Goal: Task Accomplishment & Management: Manage account settings

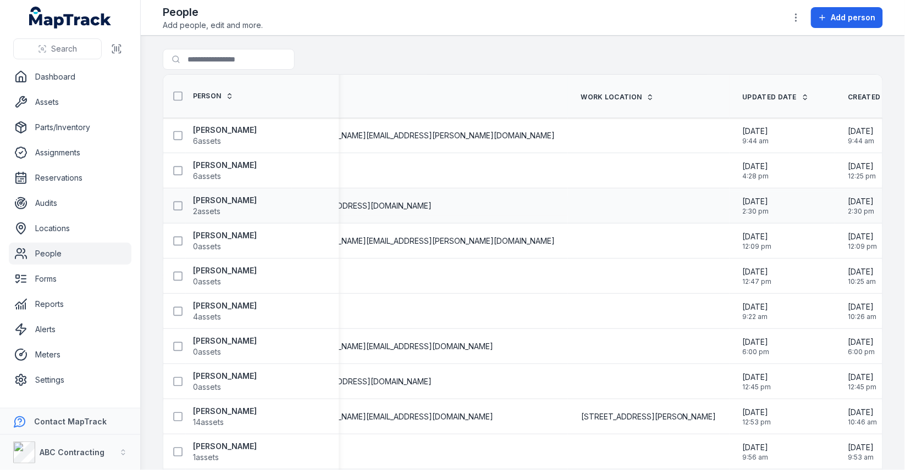
scroll to position [0, 800]
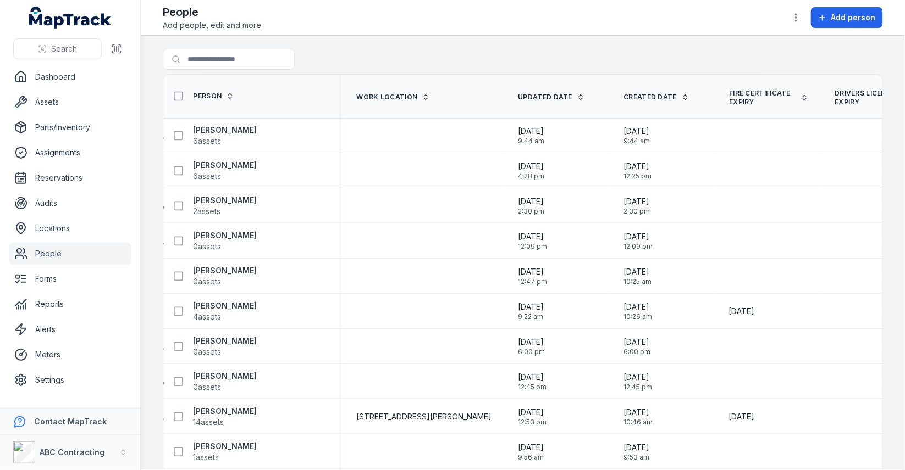
click at [729, 98] on span "Fire Certificate Expiry" at bounding box center [762, 98] width 67 height 18
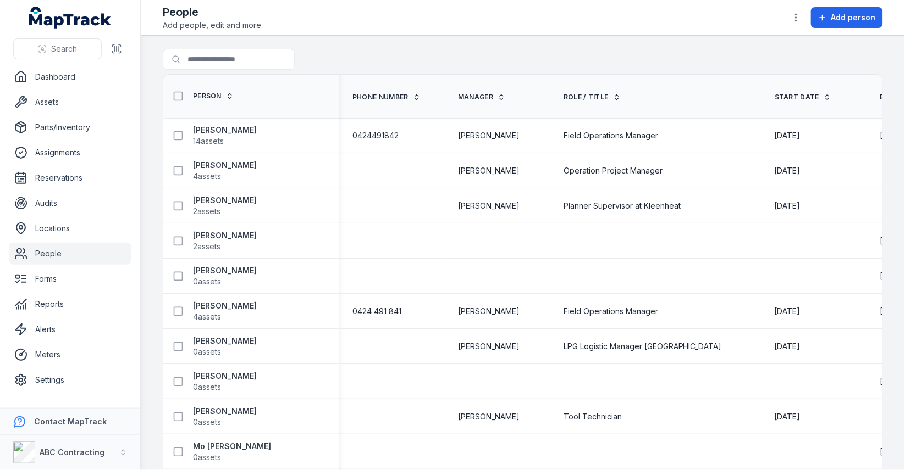
click at [624, 54] on div "Search for people" at bounding box center [523, 61] width 720 height 25
click at [38, 378] on link "Settings" at bounding box center [70, 380] width 123 height 22
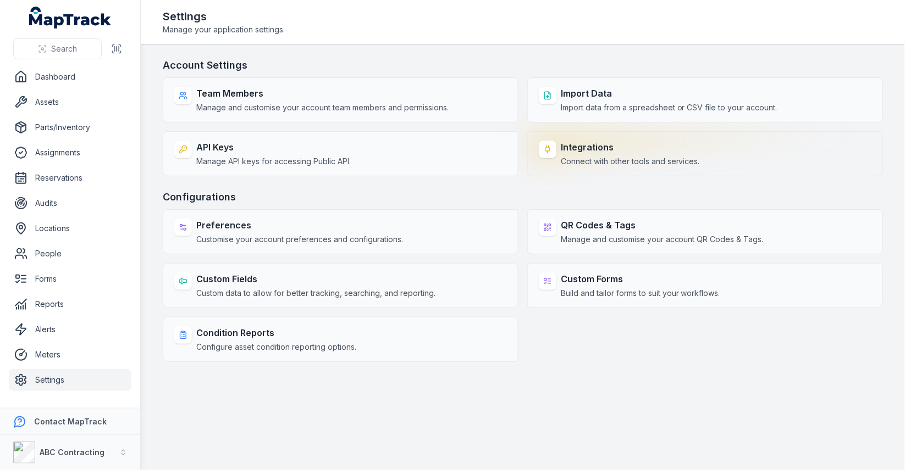
click at [625, 156] on span "Connect with other tools and services." at bounding box center [630, 161] width 139 height 11
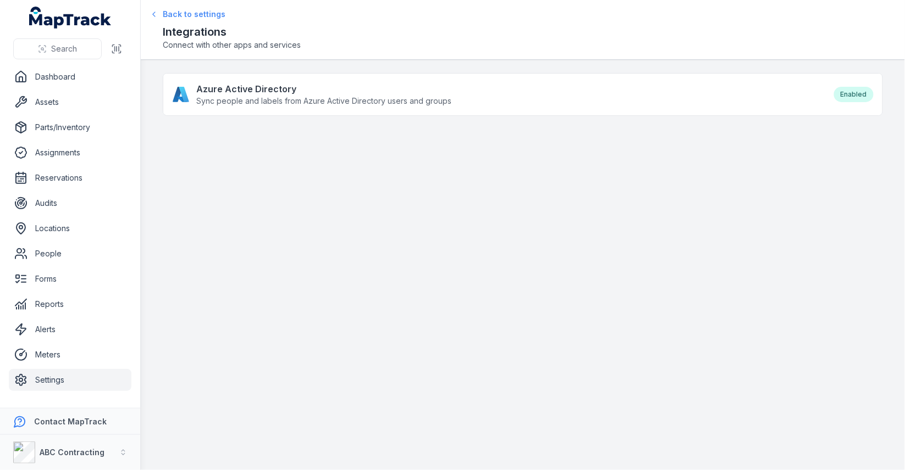
click at [173, 15] on span "Back to settings" at bounding box center [194, 14] width 63 height 11
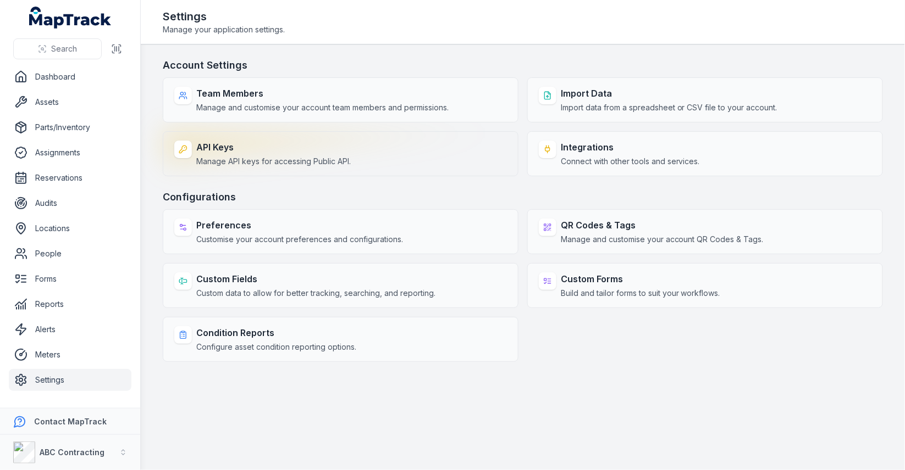
click at [345, 156] on span "Manage API keys for accessing Public API." at bounding box center [273, 161] width 154 height 11
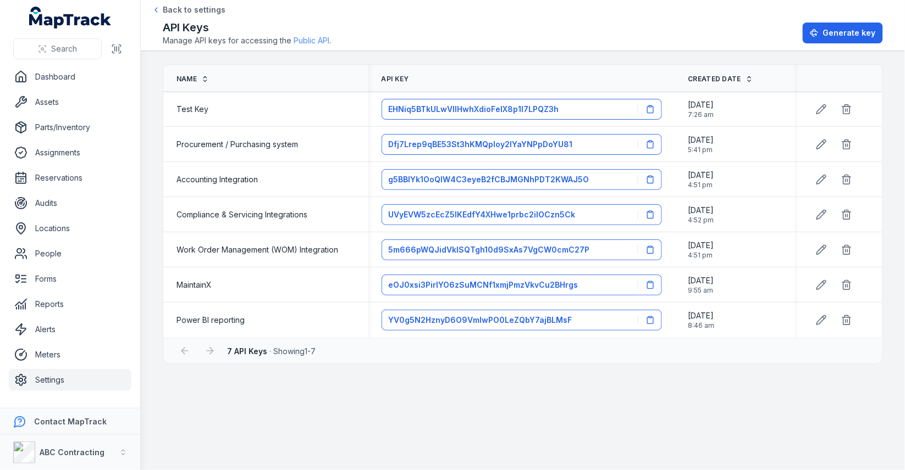
click at [318, 46] on link "Public API" at bounding box center [311, 40] width 36 height 11
click at [57, 322] on link "Alerts" at bounding box center [70, 330] width 123 height 22
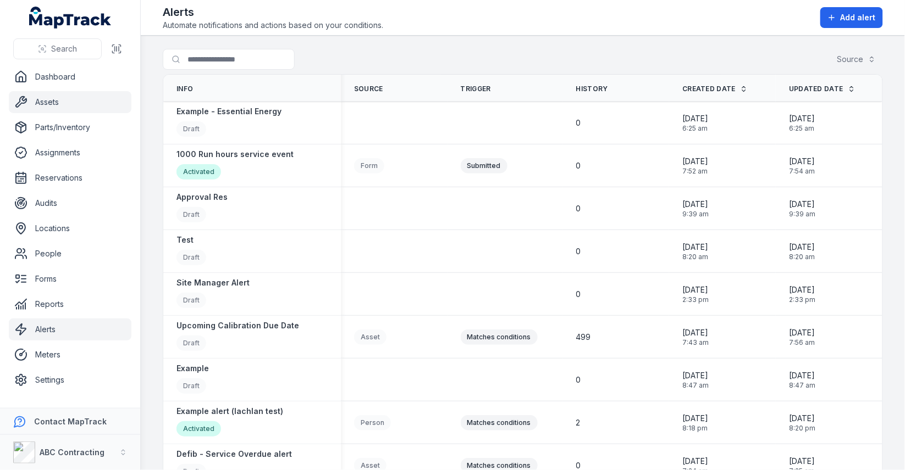
click at [79, 99] on link "Assets" at bounding box center [70, 102] width 123 height 22
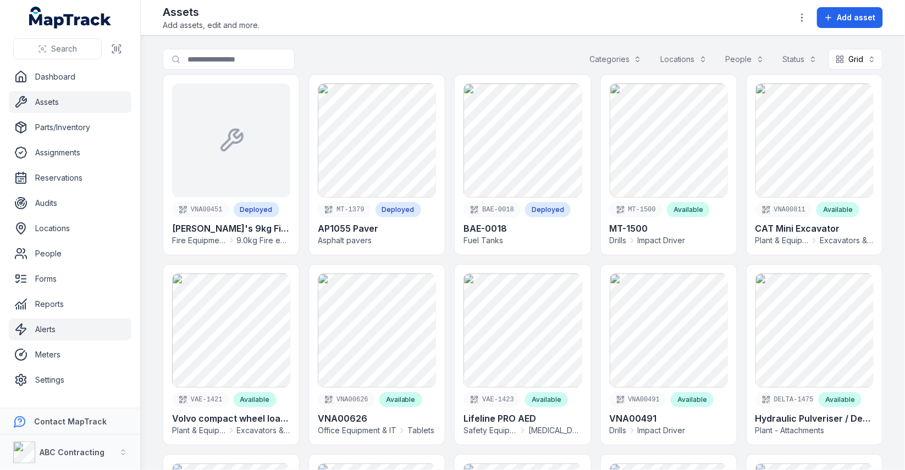
click at [88, 322] on link "Alerts" at bounding box center [70, 330] width 123 height 22
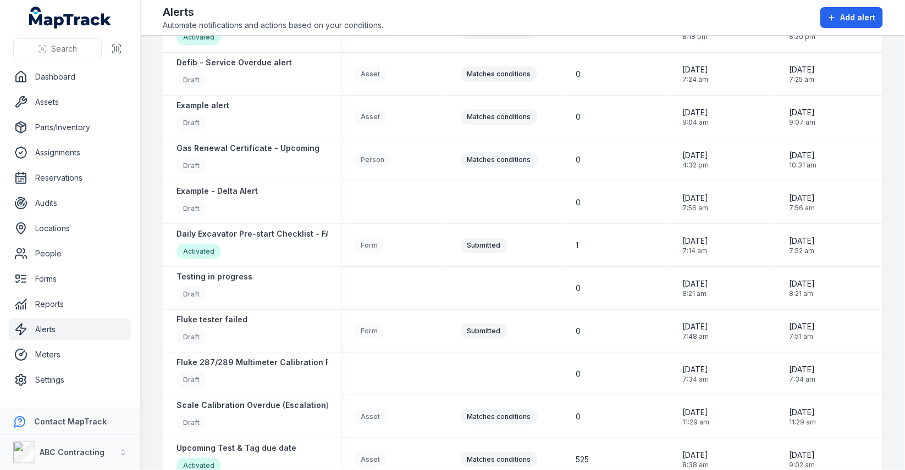
scroll to position [401, 0]
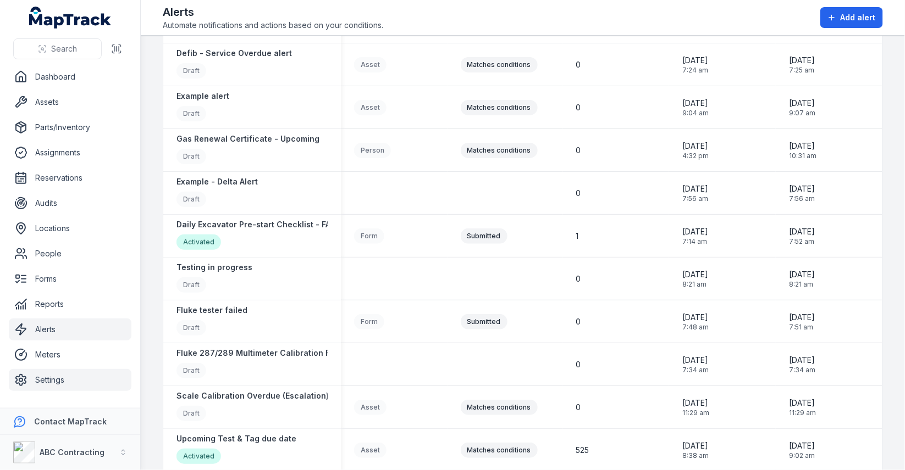
click at [113, 379] on link "Settings" at bounding box center [70, 380] width 123 height 22
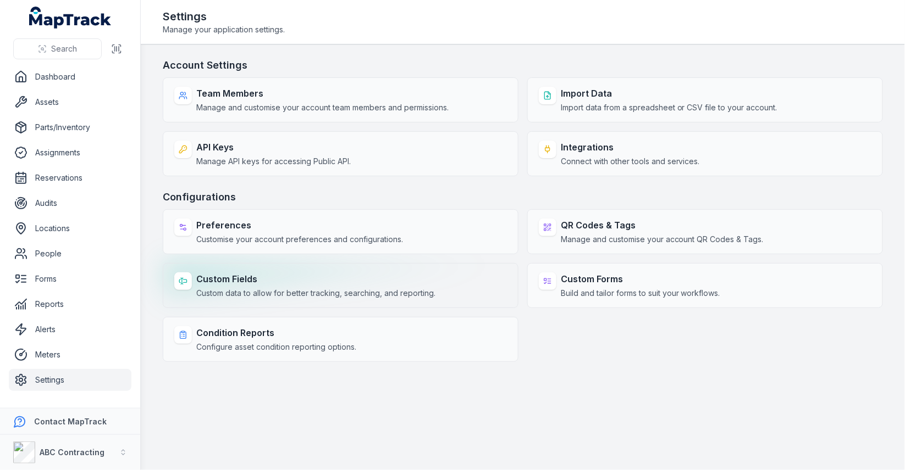
click at [380, 284] on div "Custom Fields Custom data to allow for better tracking, searching, and reportin…" at bounding box center [315, 286] width 239 height 26
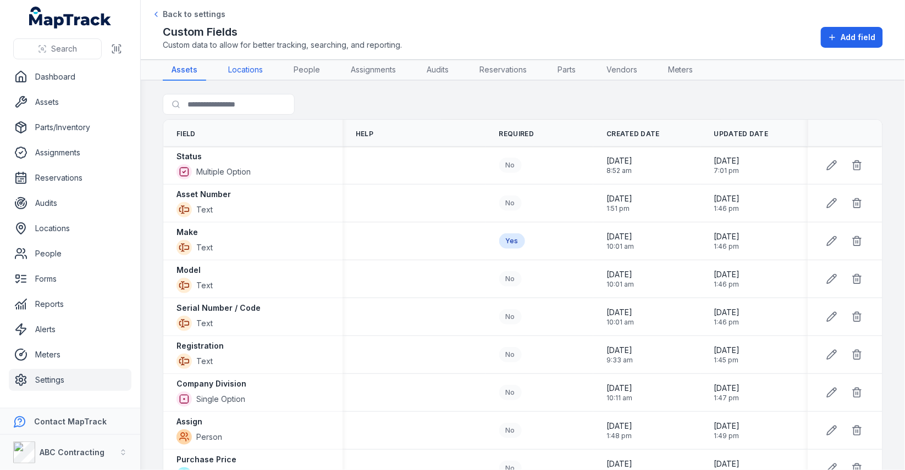
click at [249, 72] on link "Locations" at bounding box center [245, 70] width 52 height 21
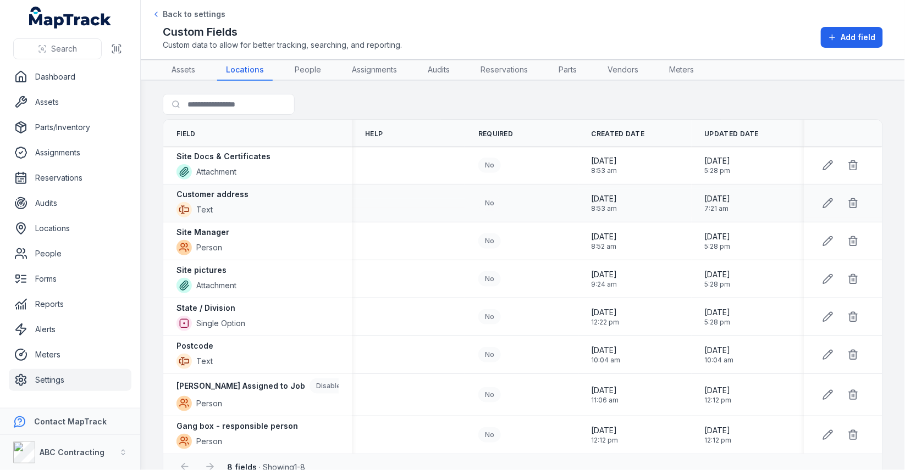
scroll to position [18, 0]
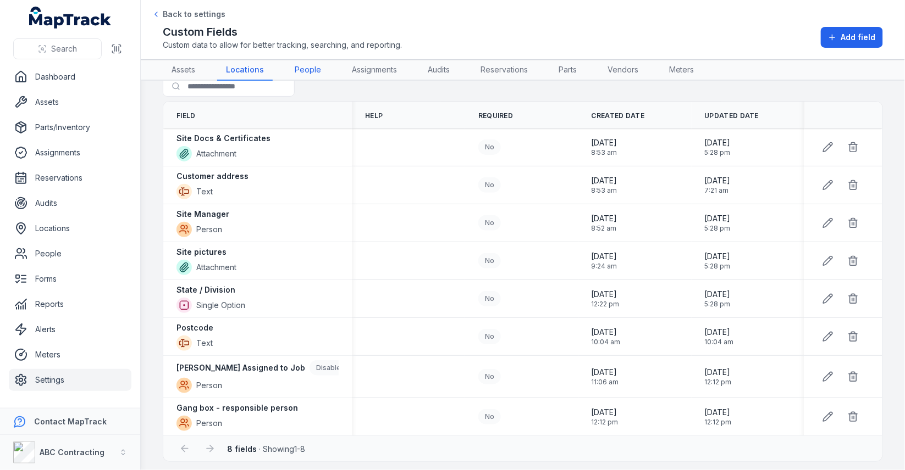
click at [311, 67] on link "People" at bounding box center [308, 70] width 44 height 21
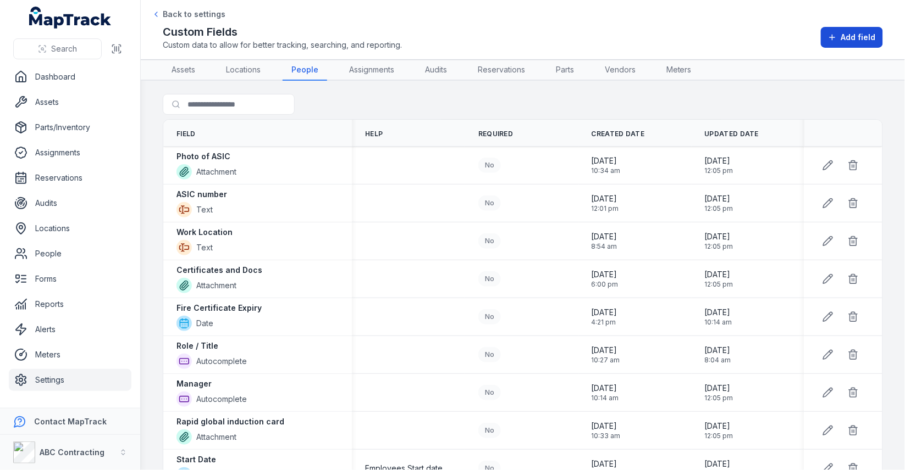
click at [849, 32] on span "Add field" at bounding box center [858, 37] width 35 height 11
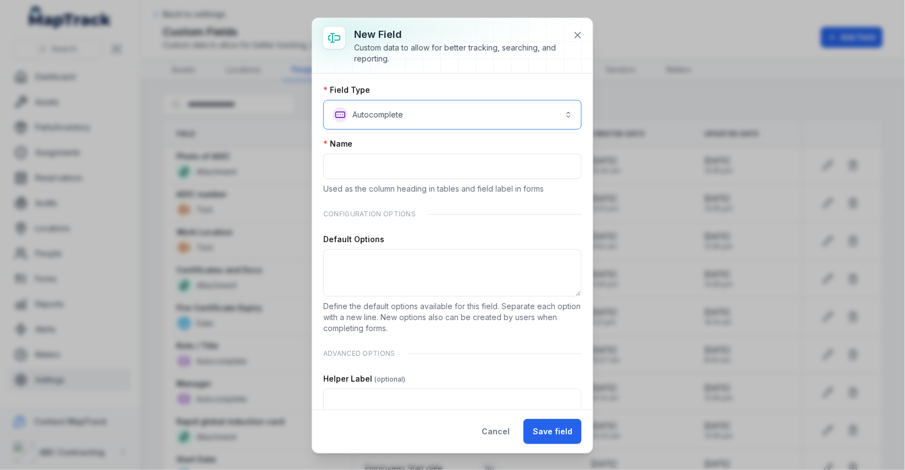
click at [408, 115] on button "**********" at bounding box center [452, 115] width 258 height 30
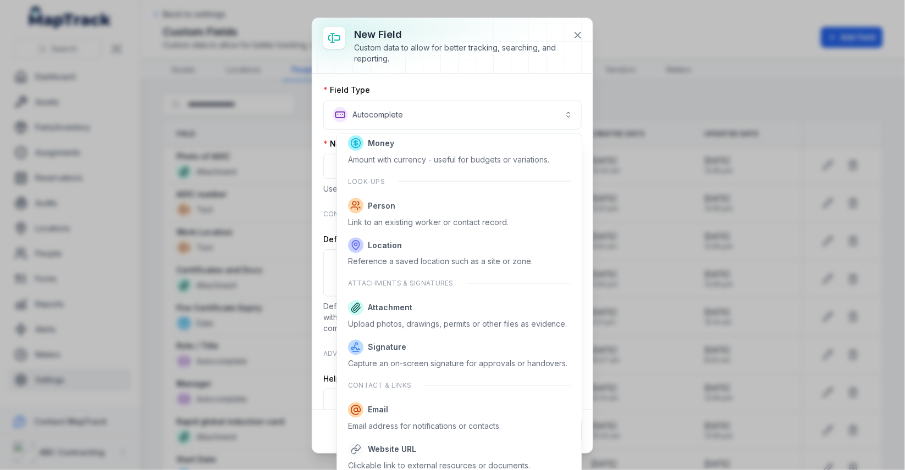
scroll to position [557, 0]
click at [562, 70] on div "**********" at bounding box center [452, 235] width 280 height 435
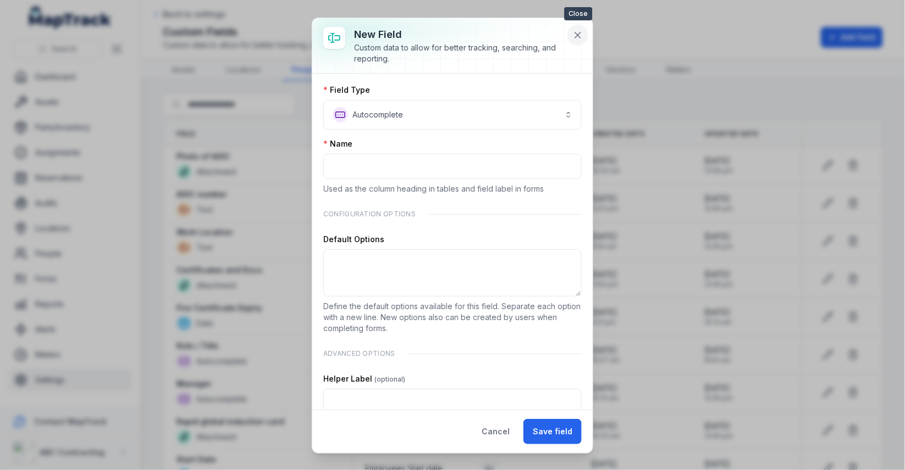
click at [583, 41] on button at bounding box center [577, 35] width 21 height 21
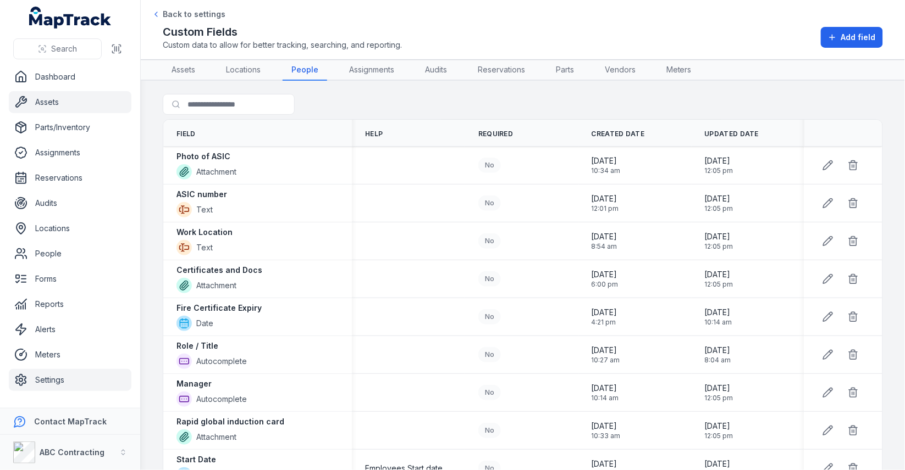
click at [82, 103] on link "Assets" at bounding box center [70, 102] width 123 height 22
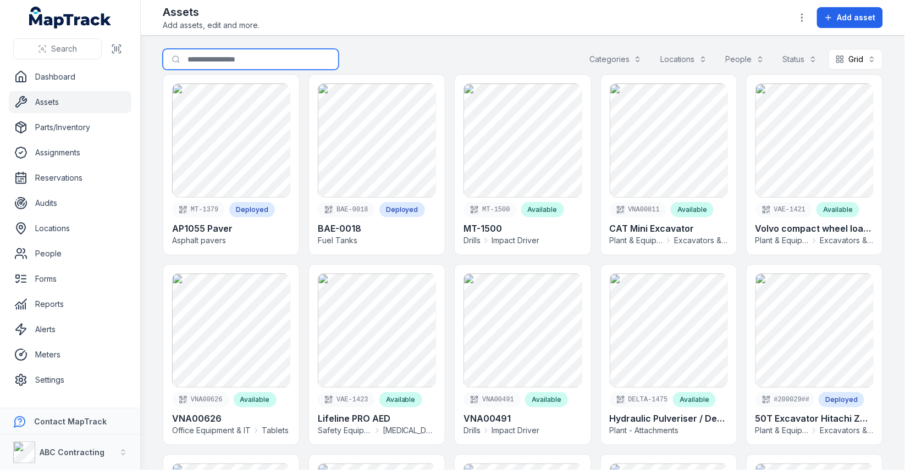
click at [276, 59] on input "Search for assets" at bounding box center [251, 59] width 176 height 21
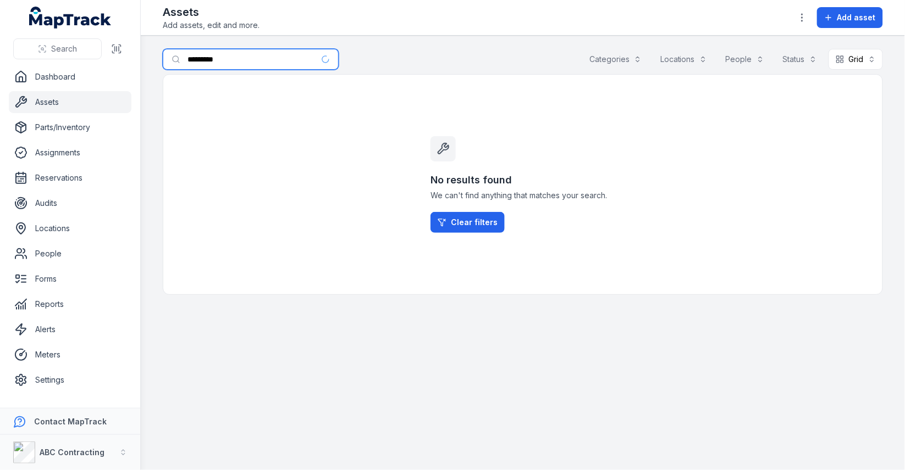
type input "*********"
click at [485, 37] on main "Search for assets ********* Categories Locations People Status Grid **** No res…" at bounding box center [523, 253] width 764 height 435
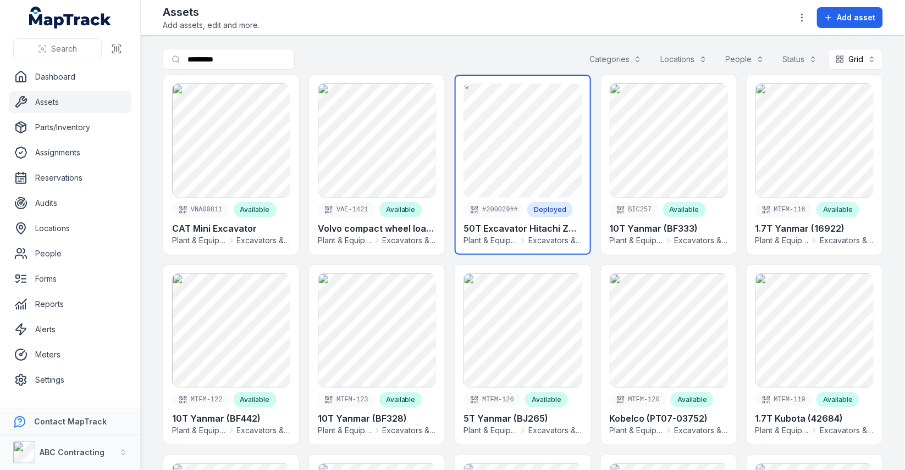
click at [519, 139] on link at bounding box center [523, 165] width 136 height 180
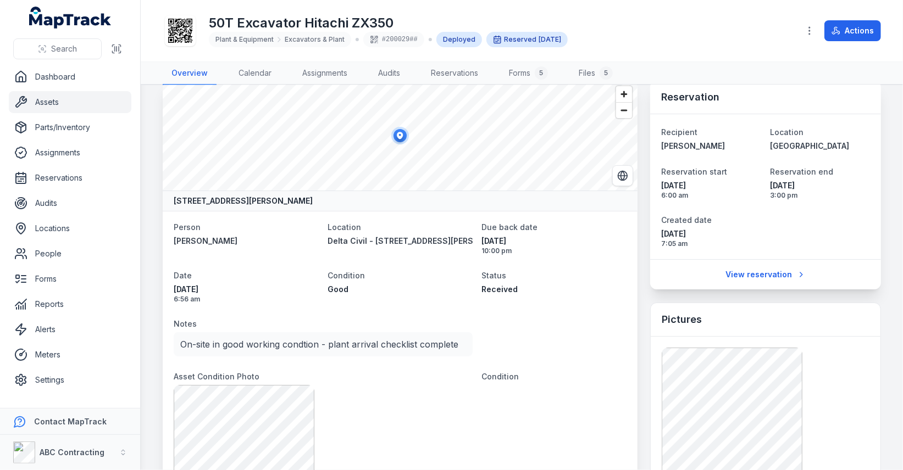
scroll to position [11, 0]
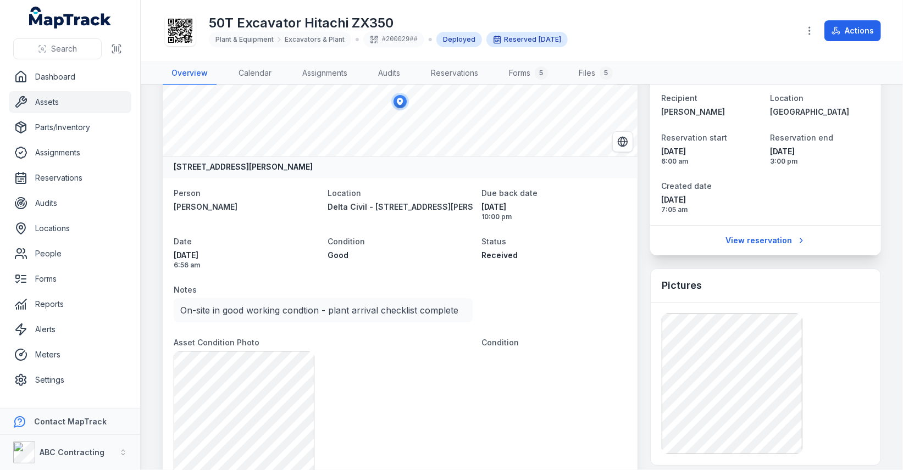
scroll to position [55, 0]
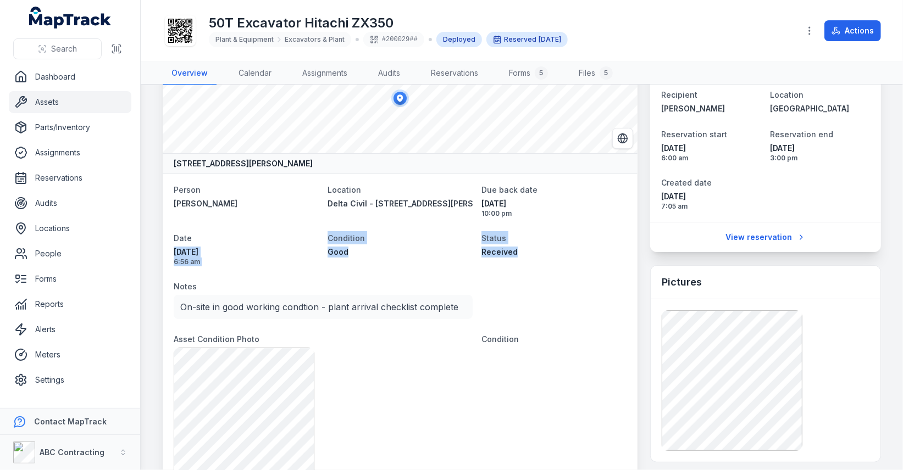
drag, startPoint x: 537, startPoint y: 250, endPoint x: 162, endPoint y: 245, distance: 374.9
click at [275, 247] on span "22/08/2025" at bounding box center [246, 252] width 145 height 11
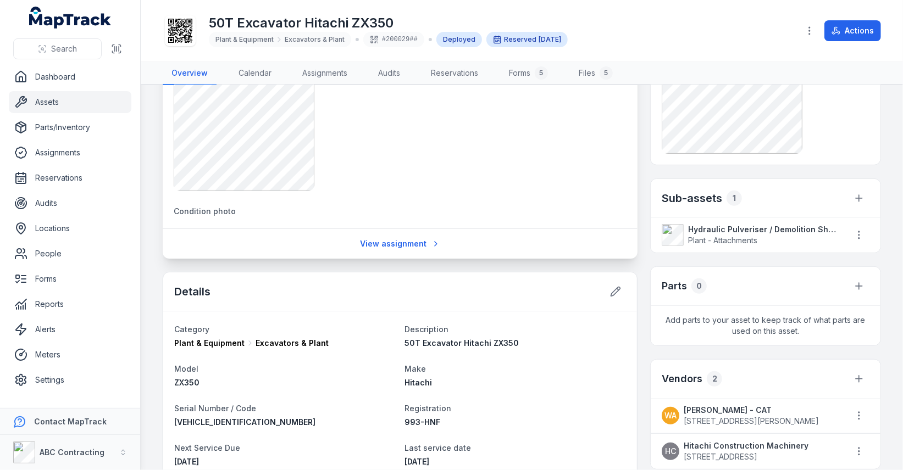
scroll to position [354, 0]
click at [705, 195] on h2 "Sub-assets" at bounding box center [692, 196] width 60 height 15
click at [751, 192] on div "Sub-assets 1" at bounding box center [766, 197] width 230 height 39
click at [734, 223] on strong "Hydraulic Pulveriser / Demolition Shear" at bounding box center [762, 228] width 149 height 11
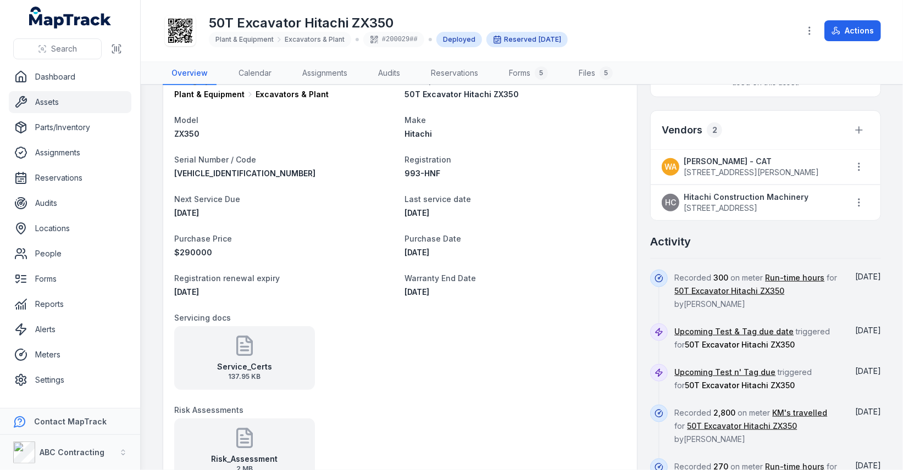
scroll to position [651, 0]
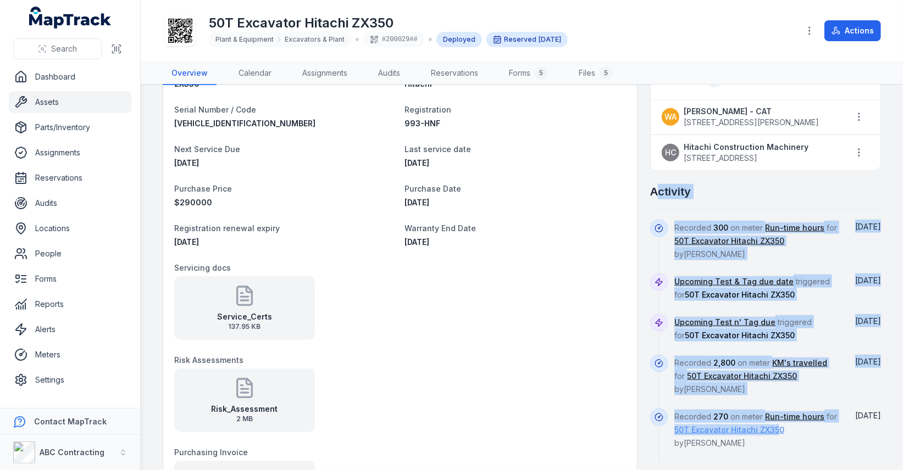
drag, startPoint x: 655, startPoint y: 182, endPoint x: 775, endPoint y: 428, distance: 273.1
click at [775, 428] on div "Activity Recorded 300 on meter Run-time hours for 50T Excavator Hitachi ZX350 b…" at bounding box center [765, 335] width 231 height 302
click at [840, 387] on div "Recorded 2,800 on meter KM's travelled for 50T Excavator Hitachi ZX350 by Lachl…" at bounding box center [765, 382] width 231 height 54
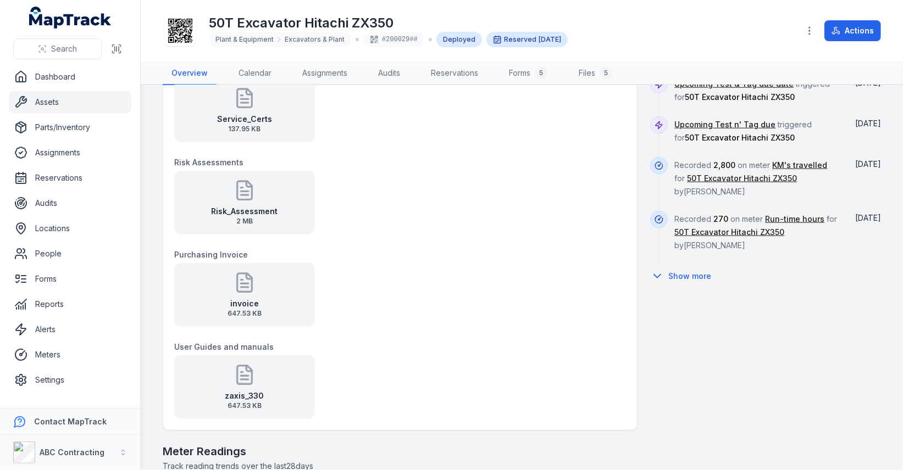
scroll to position [890, 0]
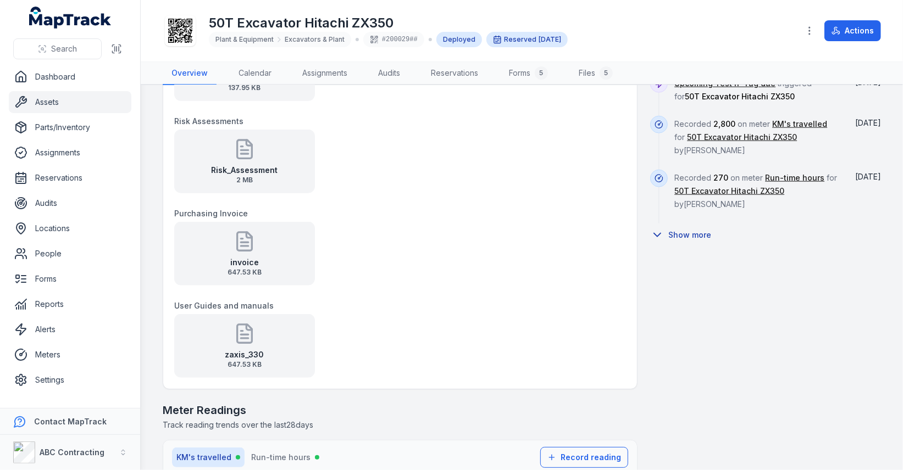
click at [695, 231] on button "Show more" at bounding box center [684, 235] width 68 height 23
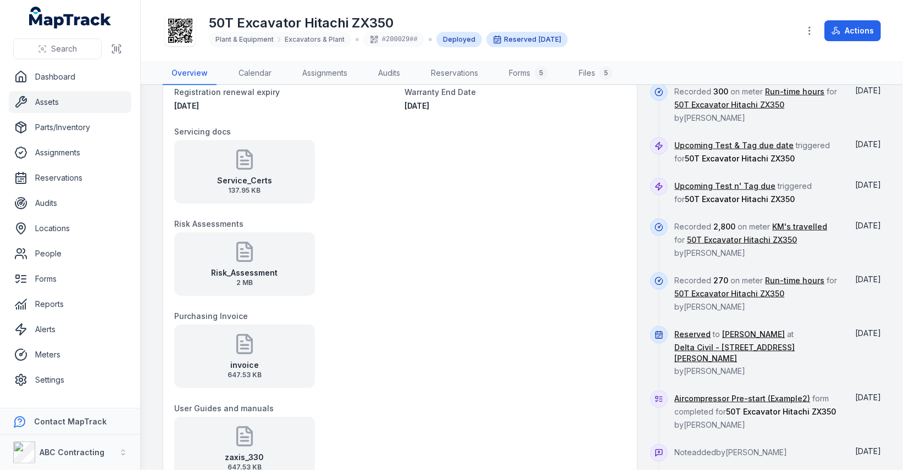
scroll to position [789, 0]
drag, startPoint x: 824, startPoint y: 382, endPoint x: 687, endPoint y: 382, distance: 137.4
click at [687, 393] on span "Aircompressor Pre-start (Example2) form completed for 50T Excavator Hitachi ZX3…" at bounding box center [755, 411] width 162 height 36
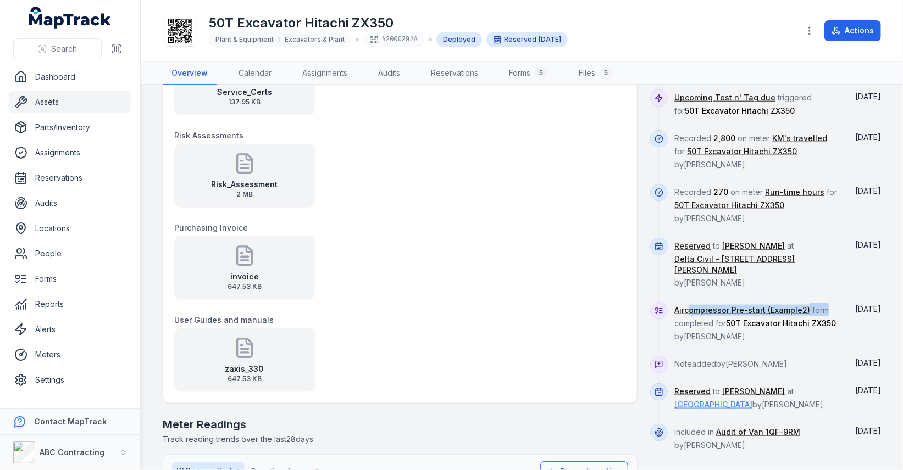
scroll to position [881, 0]
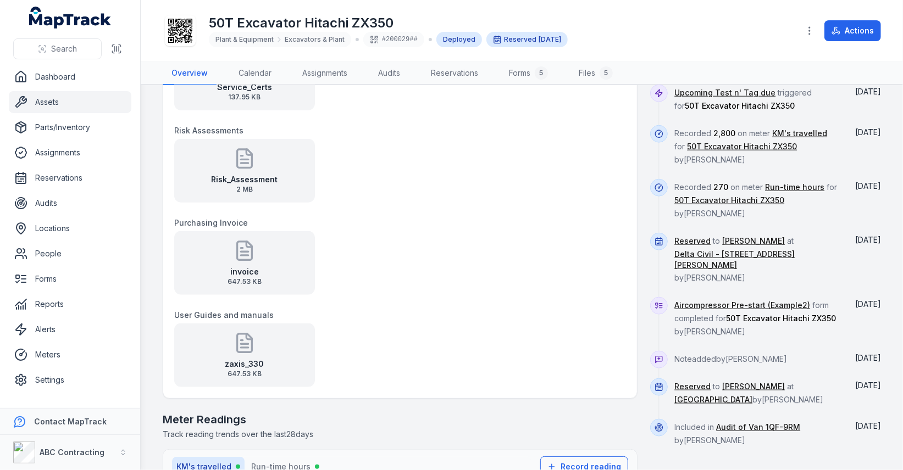
click at [754, 355] on span "Note added by Jarrod Milford" at bounding box center [730, 359] width 113 height 9
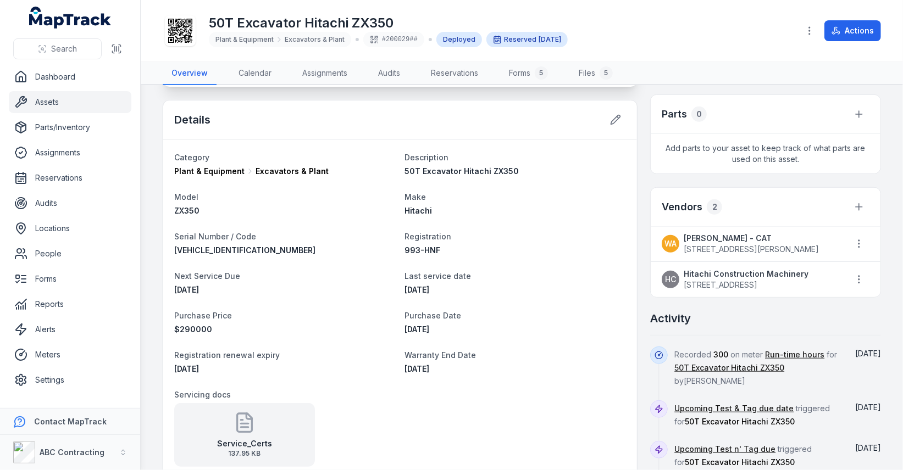
scroll to position [523, 0]
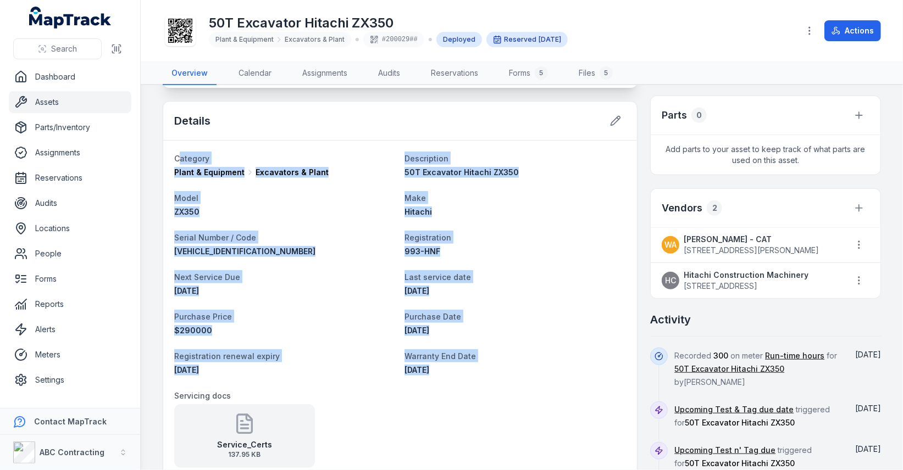
drag, startPoint x: 177, startPoint y: 156, endPoint x: 491, endPoint y: 384, distance: 388.0
click at [491, 384] on dl "Category Plant & Equipment Excavators & Plant Description 50T Excavator Hitachi…" at bounding box center [400, 449] width 452 height 594
click at [429, 368] on span "13/01/2028" at bounding box center [417, 369] width 25 height 9
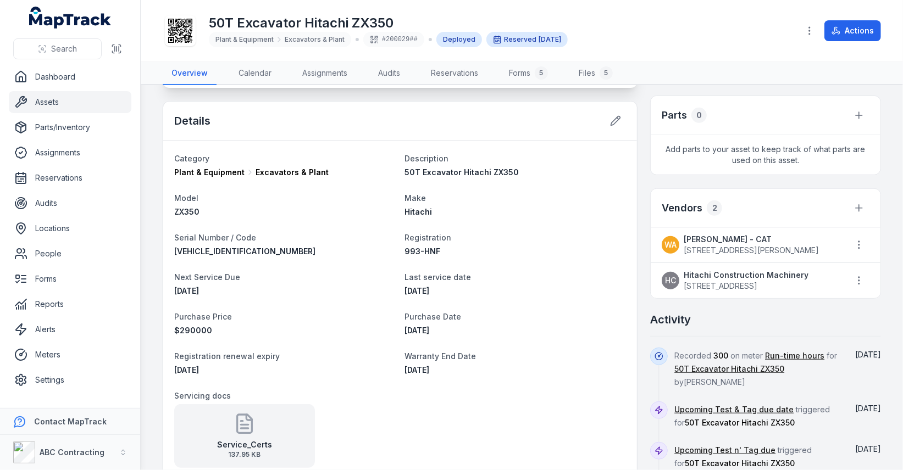
click at [240, 247] on span "HCM1U350L00045678" at bounding box center [244, 251] width 141 height 9
click at [434, 247] on span "993-HNF" at bounding box center [423, 251] width 36 height 9
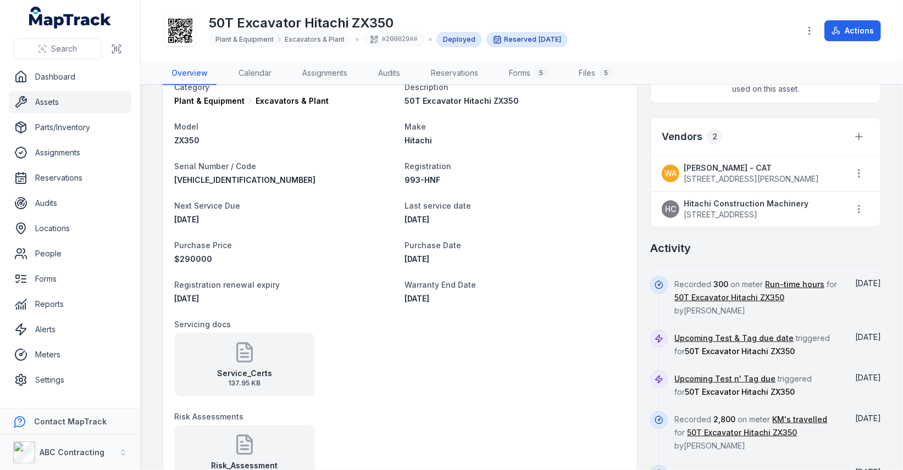
scroll to position [789, 0]
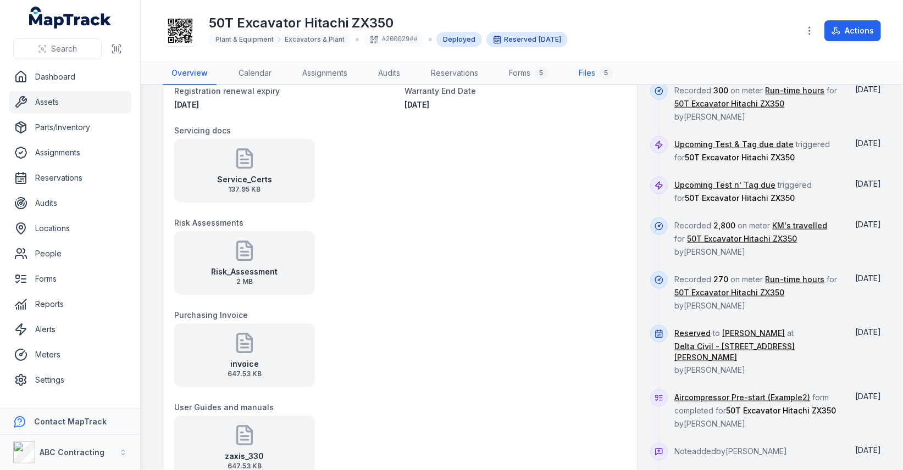
click at [591, 65] on link "Files 5" at bounding box center [596, 73] width 52 height 23
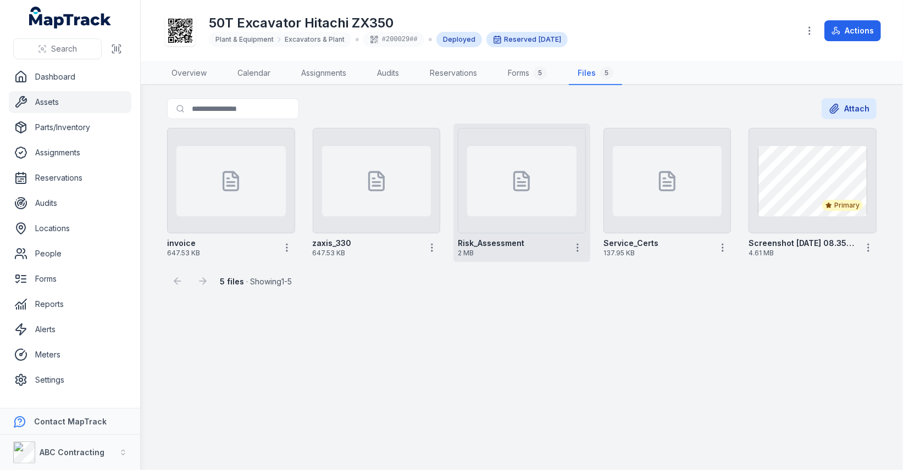
click at [496, 204] on div at bounding box center [521, 181] width 109 height 70
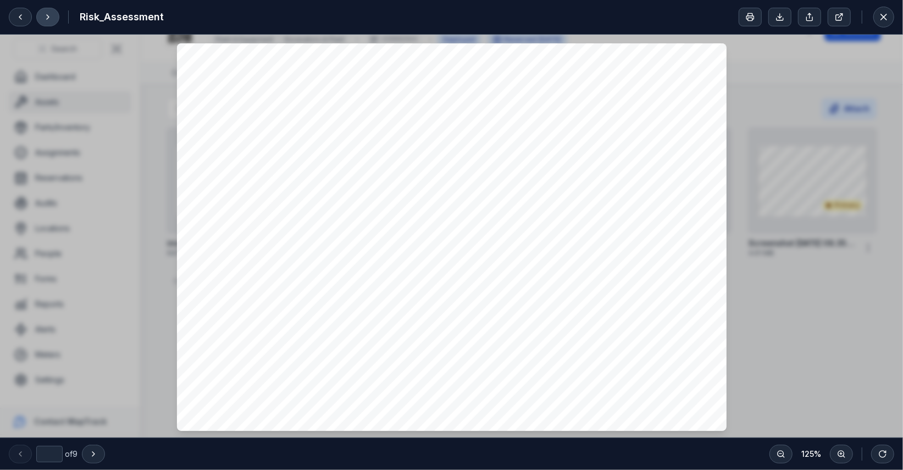
click at [56, 14] on button at bounding box center [47, 17] width 23 height 19
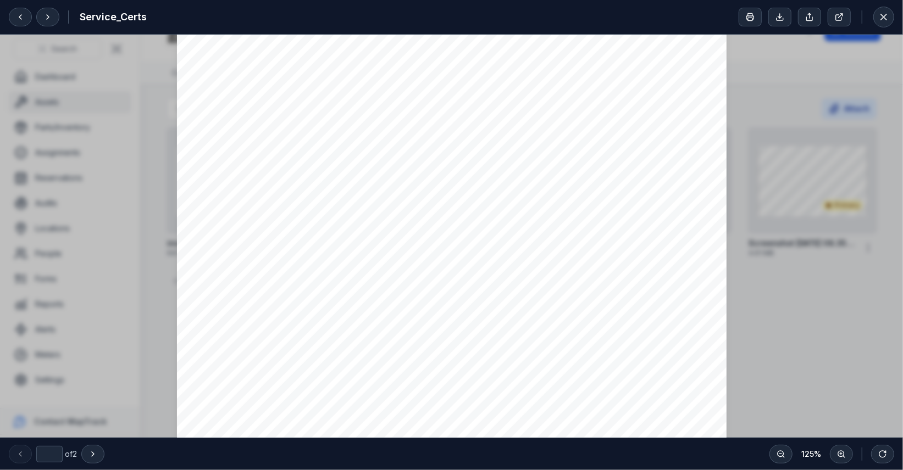
scroll to position [337, 0]
click at [878, 16] on button at bounding box center [883, 17] width 21 height 21
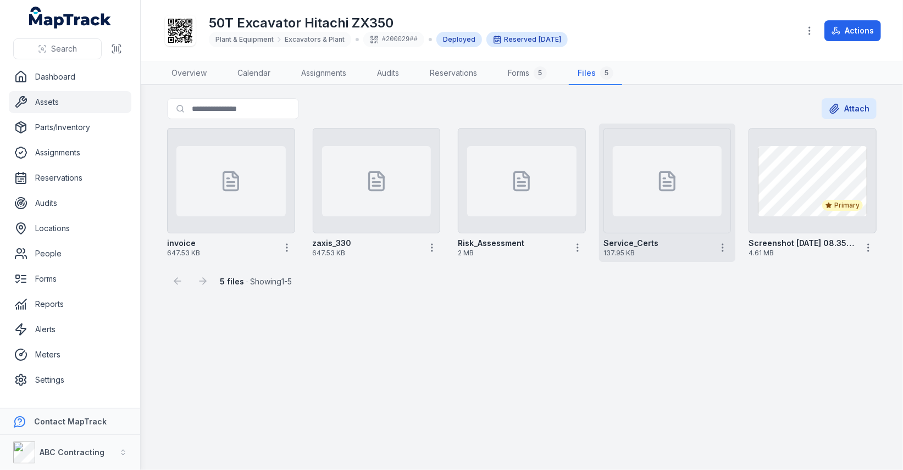
click at [642, 206] on div at bounding box center [667, 181] width 109 height 70
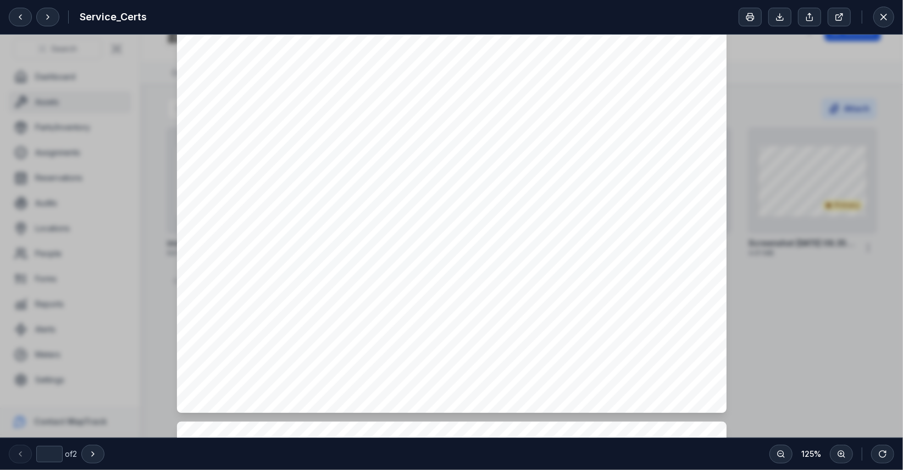
type input "*"
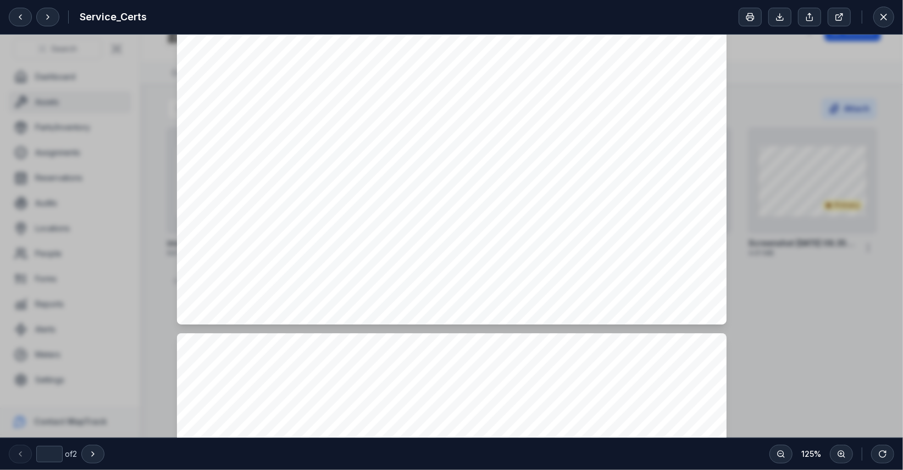
scroll to position [549, 0]
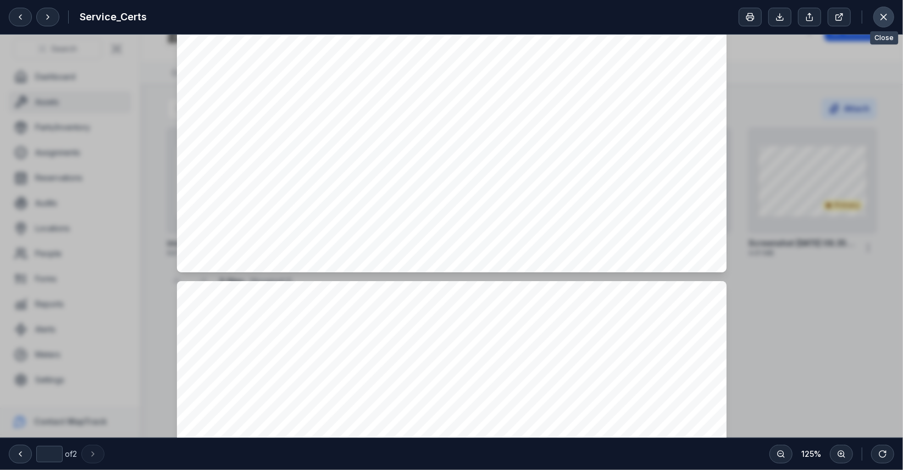
click at [882, 15] on icon at bounding box center [883, 17] width 11 height 11
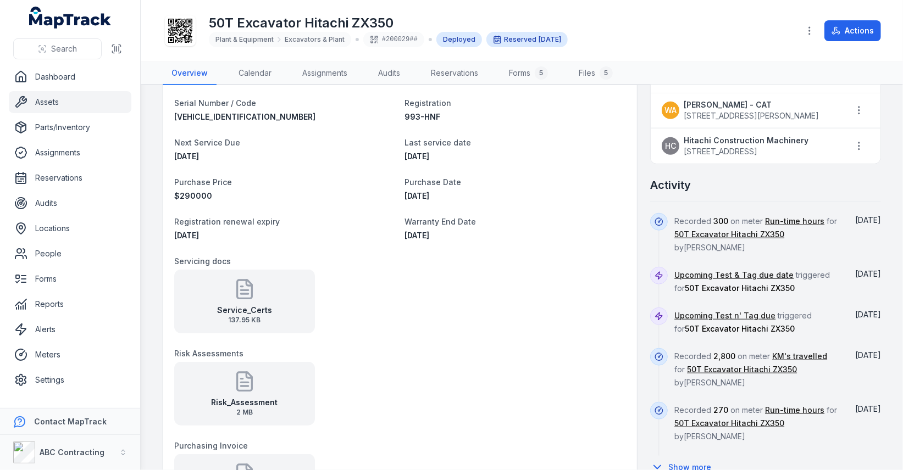
scroll to position [158, 0]
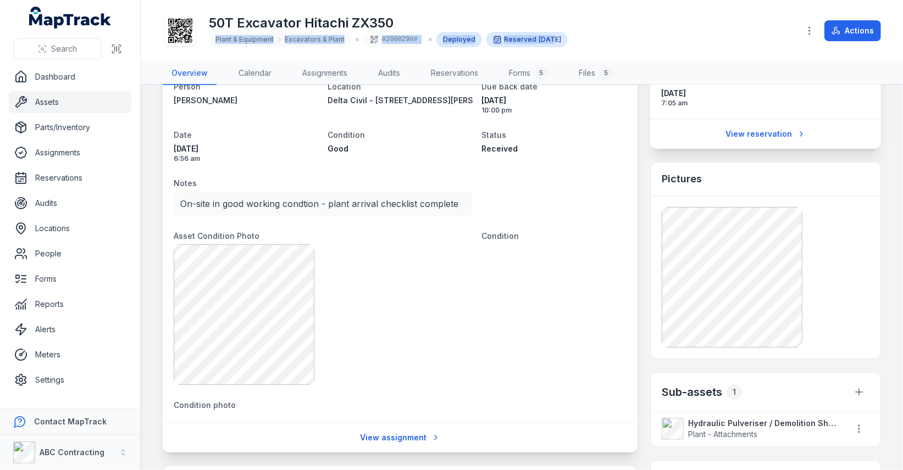
drag, startPoint x: 545, startPoint y: 37, endPoint x: 244, endPoint y: 32, distance: 301.2
click at [244, 32] on span "Plant & Equipment Excavators & Plant #200029## Deployed Reserved Sept 15" at bounding box center [388, 39] width 359 height 15
click at [483, 26] on h1 "50T Excavator Hitachi ZX350" at bounding box center [388, 23] width 359 height 18
drag, startPoint x: 283, startPoint y: 41, endPoint x: 323, endPoint y: 41, distance: 40.7
click at [323, 41] on div "Plant & Equipment Excavators & Plant" at bounding box center [279, 39] width 129 height 9
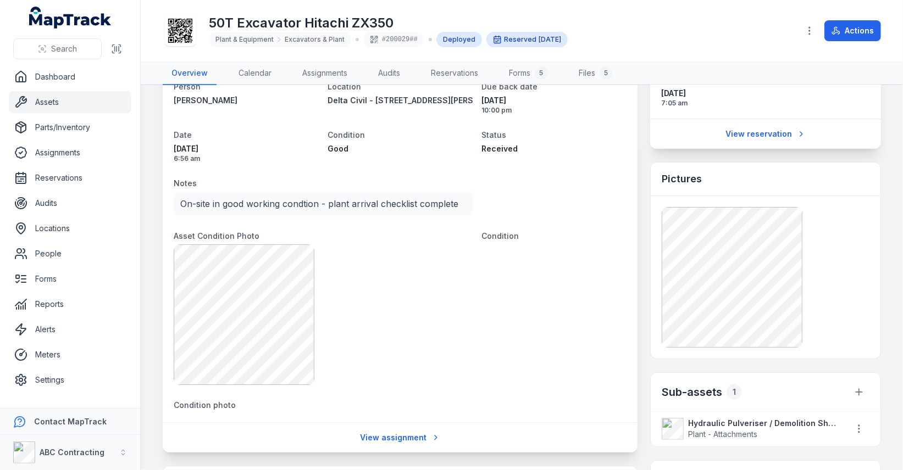
click at [392, 39] on div "#200029##" at bounding box center [393, 39] width 61 height 15
click at [428, 26] on h1 "50T Excavator Hitachi ZX350" at bounding box center [388, 23] width 359 height 18
click at [178, 29] on icon at bounding box center [180, 31] width 24 height 24
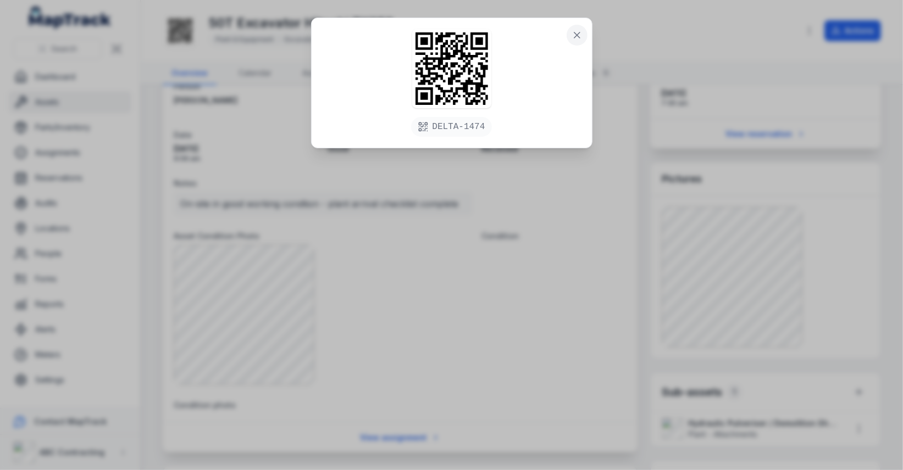
click at [578, 38] on icon at bounding box center [577, 35] width 11 height 11
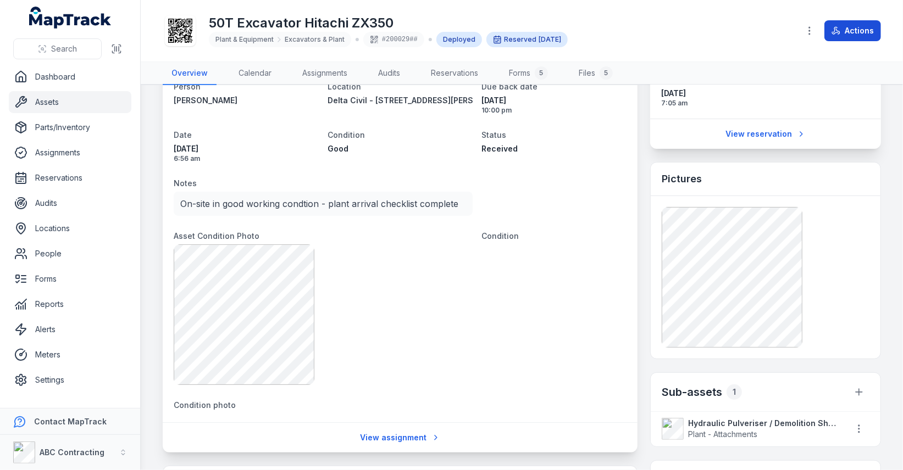
click at [851, 32] on button "Actions" at bounding box center [852, 30] width 57 height 21
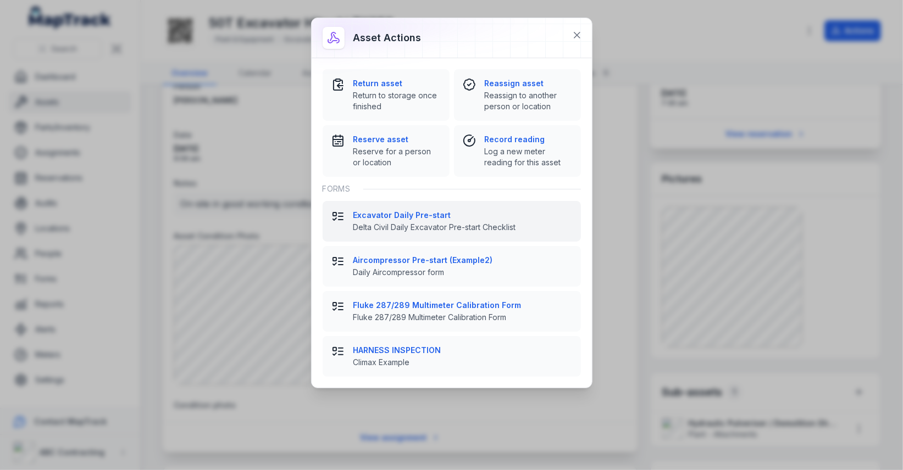
click at [437, 228] on span "Delta Civil Daily Excavator Pre-start Checklist" at bounding box center [462, 227] width 219 height 11
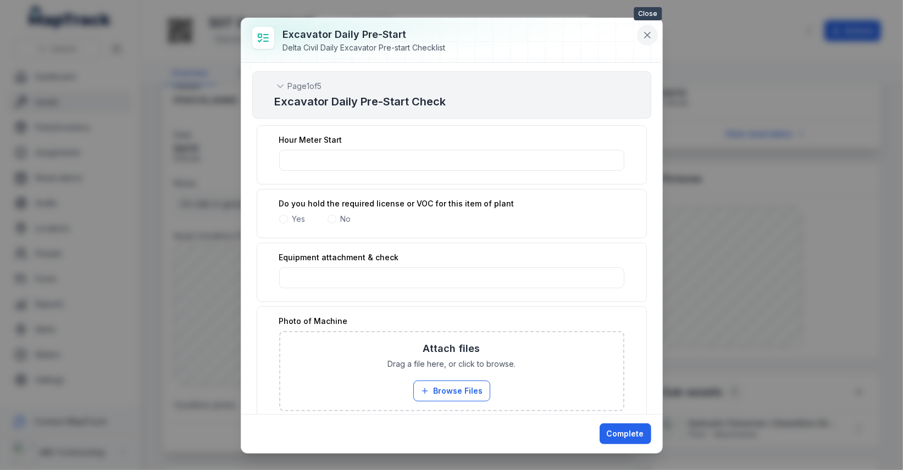
click at [639, 35] on button at bounding box center [647, 35] width 21 height 21
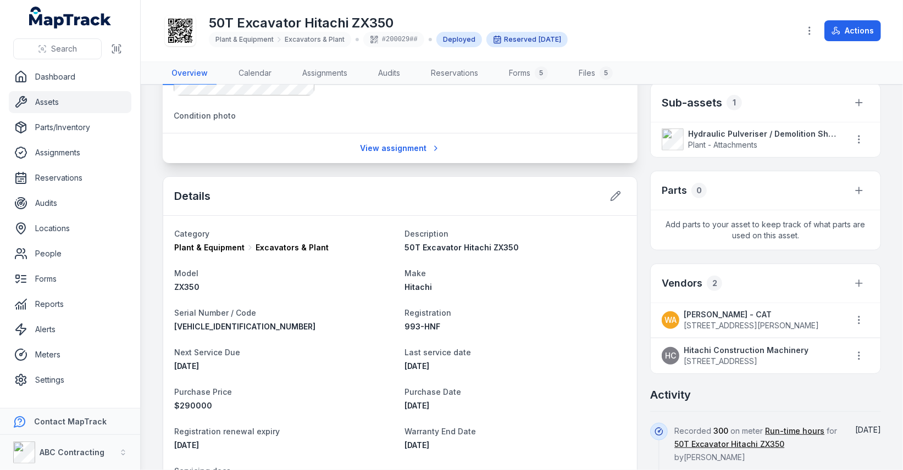
scroll to position [154, 0]
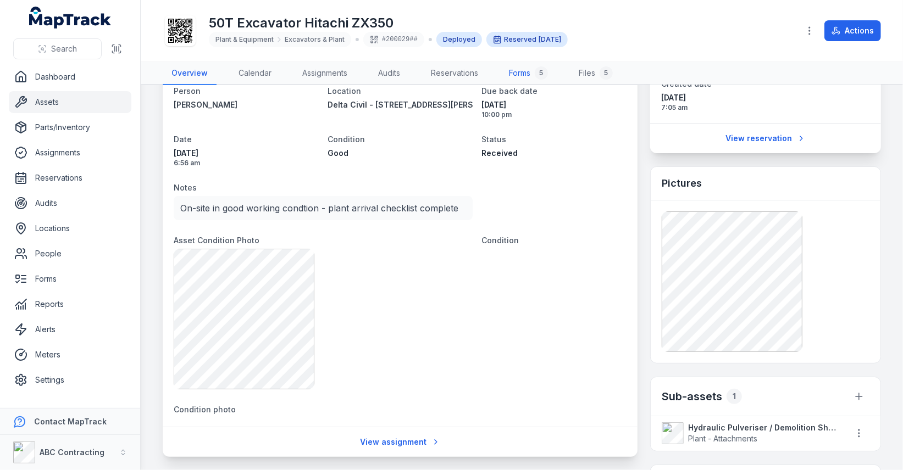
click at [517, 68] on link "Forms 5" at bounding box center [528, 73] width 57 height 23
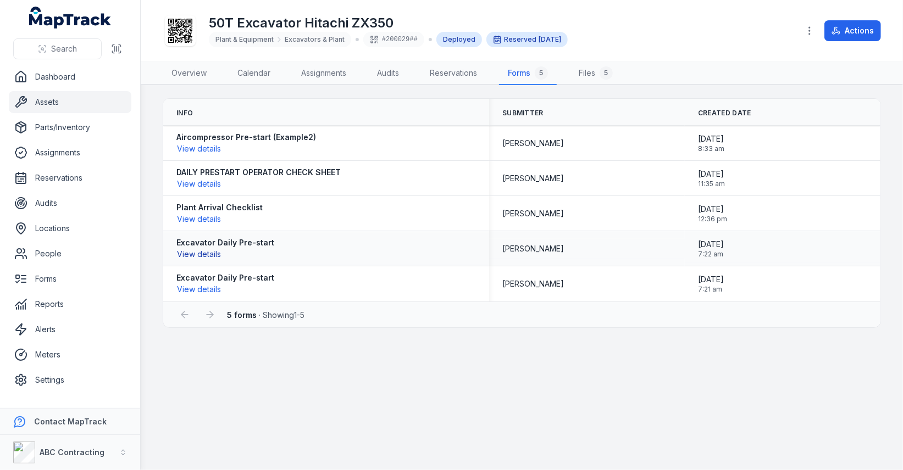
click at [206, 250] on button "View details" at bounding box center [198, 254] width 45 height 12
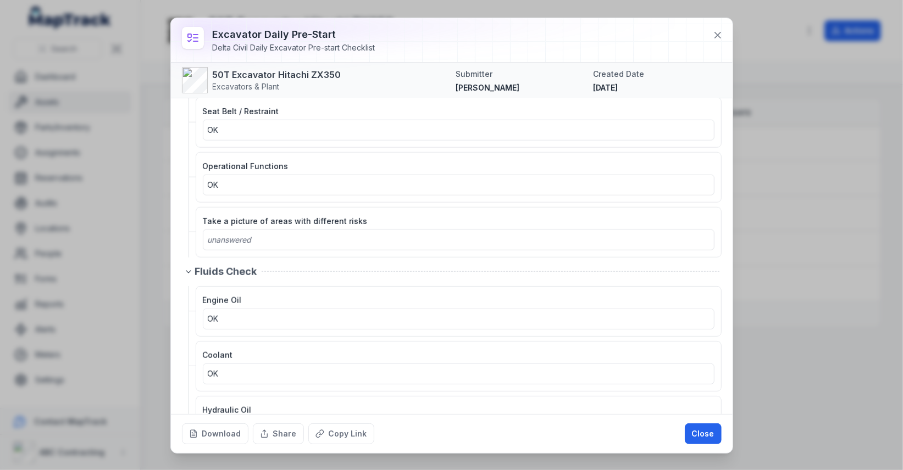
scroll to position [499, 0]
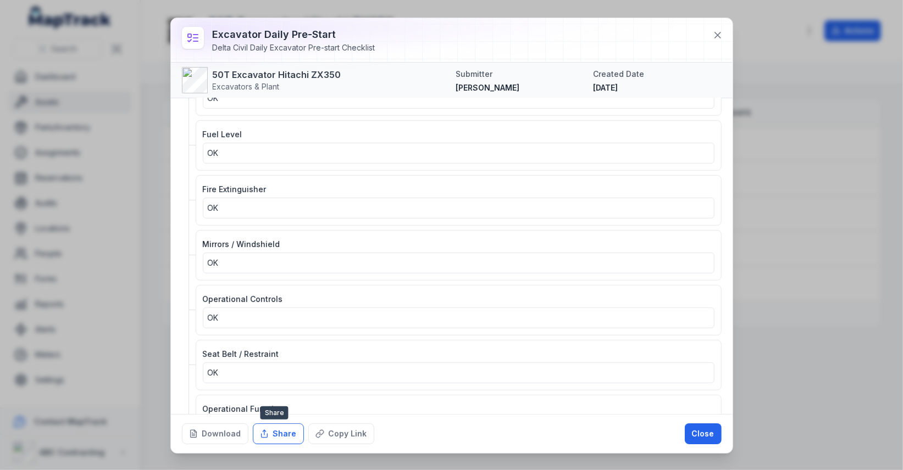
click at [285, 433] on button "Share" at bounding box center [278, 434] width 51 height 21
click at [425, 292] on div "Operational Controls OK" at bounding box center [459, 310] width 512 height 36
click at [213, 427] on button "Download" at bounding box center [215, 434] width 67 height 21
click at [719, 43] on button at bounding box center [717, 35] width 21 height 21
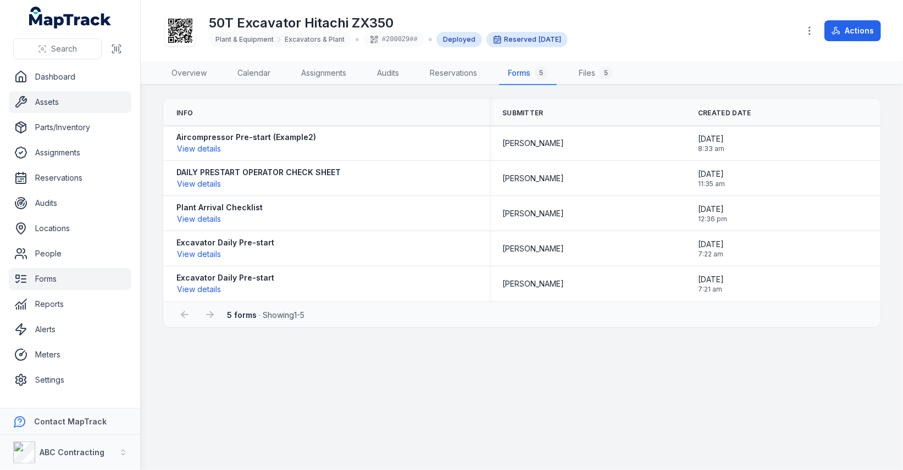
click at [102, 282] on link "Forms" at bounding box center [70, 279] width 123 height 22
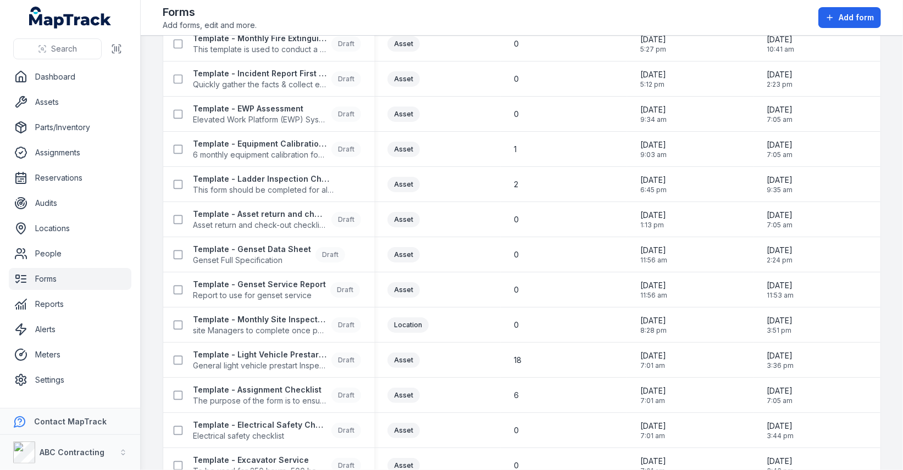
scroll to position [1433, 0]
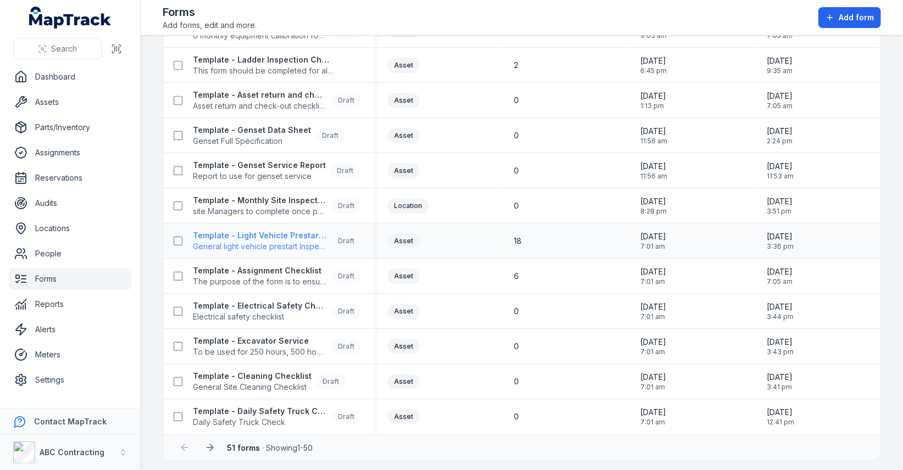
click at [284, 250] on span "General light vehicle prestart Inspection form" at bounding box center [260, 246] width 134 height 11
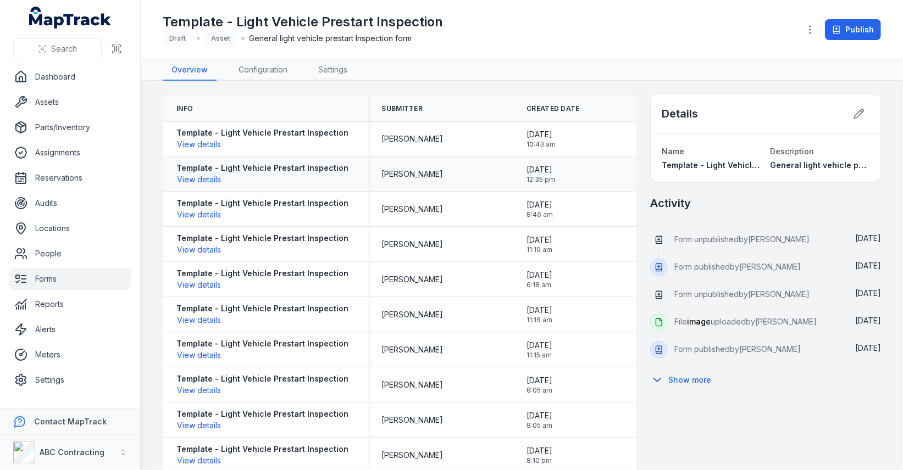
click at [451, 174] on div "[PERSON_NAME]" at bounding box center [440, 174] width 119 height 11
click at [479, 194] on td "[PERSON_NAME]" at bounding box center [440, 209] width 145 height 35
click at [84, 278] on link "Forms" at bounding box center [70, 279] width 123 height 22
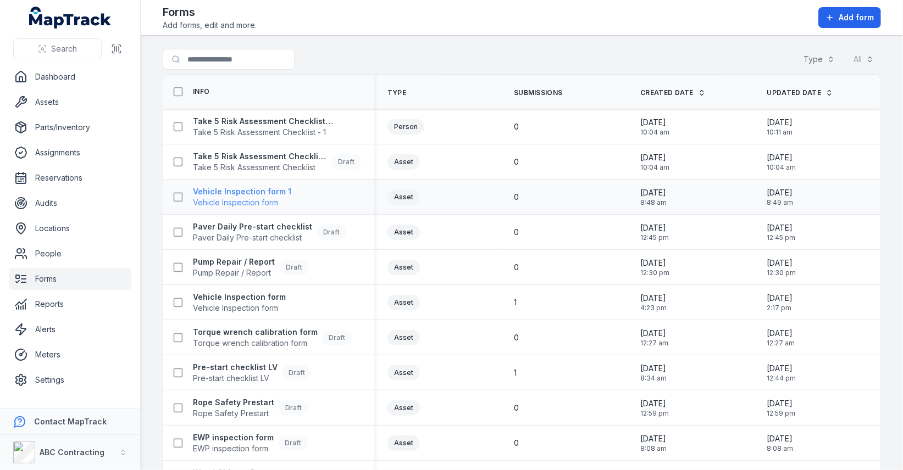
click at [248, 192] on strong "Vehicle Inspection form 1" at bounding box center [242, 191] width 98 height 11
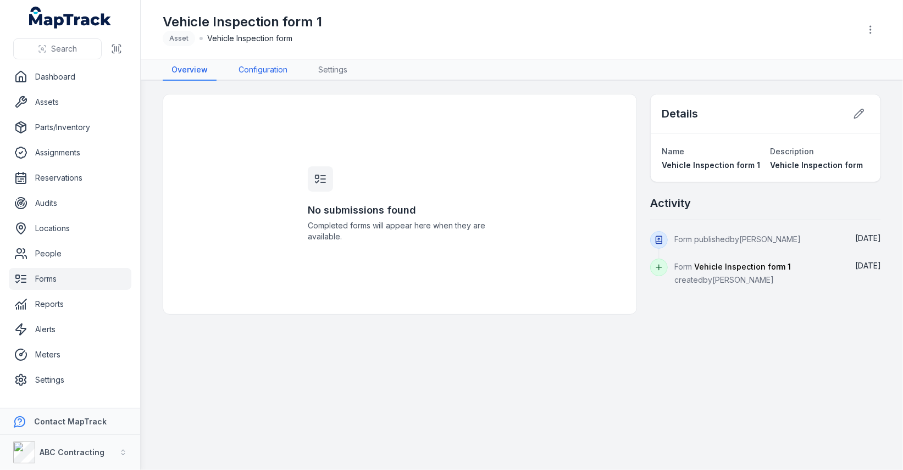
click at [264, 72] on link "Configuration" at bounding box center [263, 70] width 67 height 21
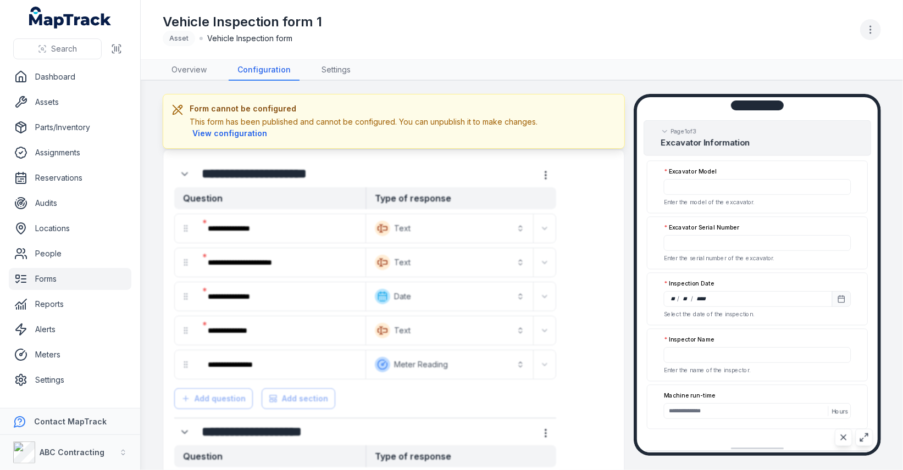
click at [874, 31] on icon "button" at bounding box center [870, 29] width 11 height 11
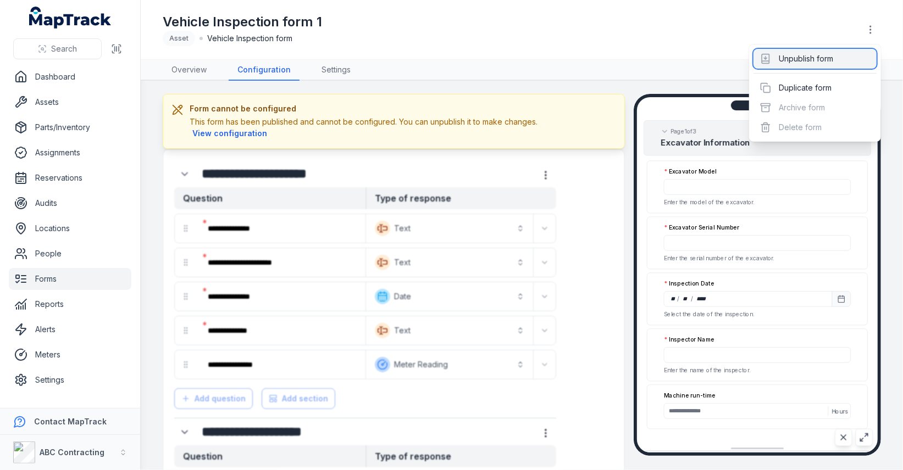
click at [839, 51] on div "Unpublish form" at bounding box center [815, 59] width 123 height 20
